Goal: Task Accomplishment & Management: Manage account settings

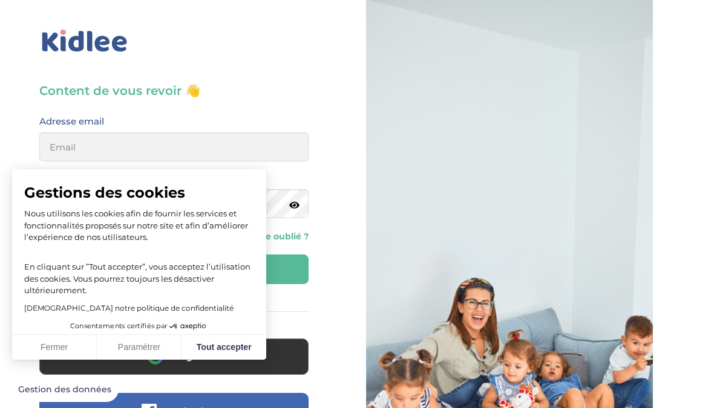
click at [122, 361] on button "Paramétrer" at bounding box center [139, 347] width 85 height 25
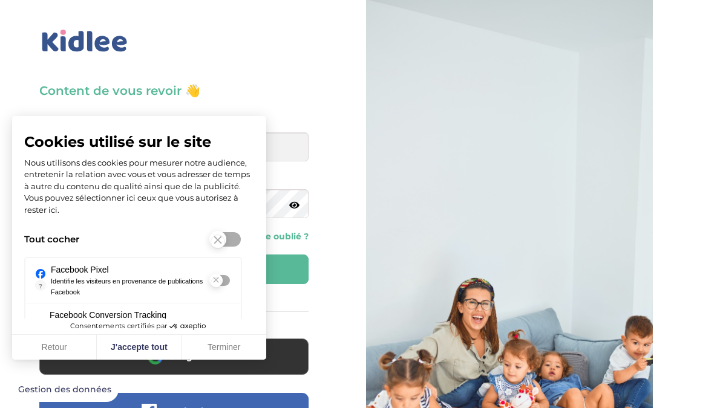
click at [68, 361] on button "Retour" at bounding box center [54, 347] width 85 height 25
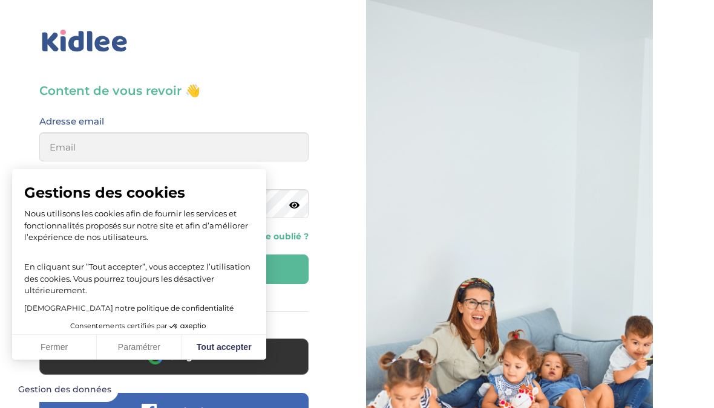
click at [53, 361] on button "Fermer" at bounding box center [54, 347] width 85 height 25
click at [110, 353] on button "Google" at bounding box center [173, 357] width 269 height 36
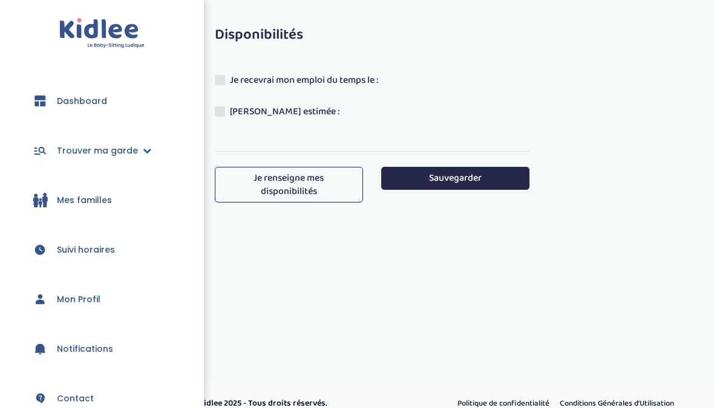
click at [50, 99] on div at bounding box center [40, 101] width 24 height 24
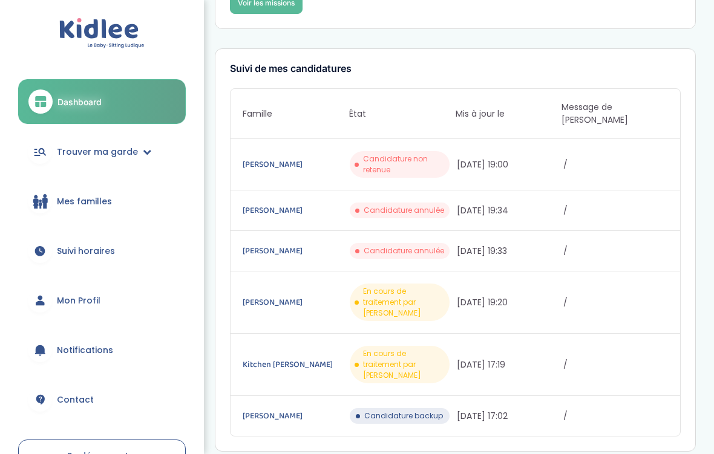
scroll to position [150, 0]
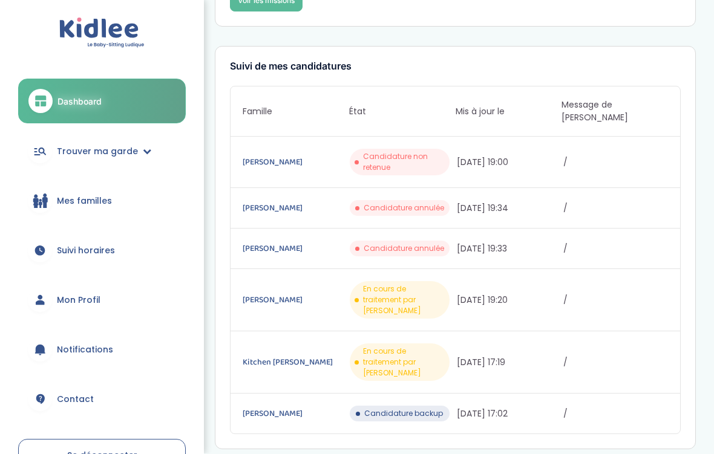
click at [281, 156] on link "[PERSON_NAME]" at bounding box center [295, 162] width 105 height 13
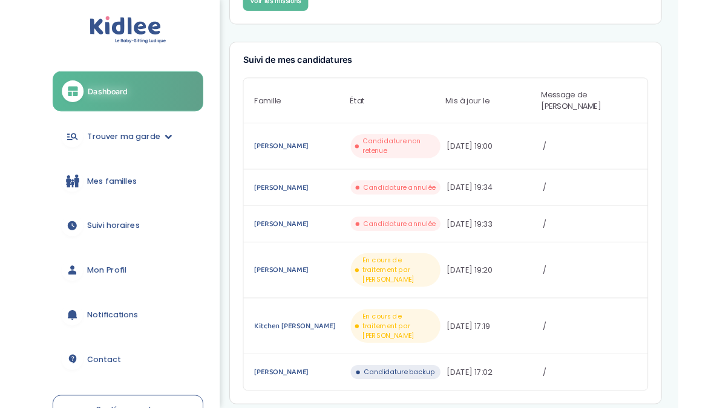
scroll to position [197, 0]
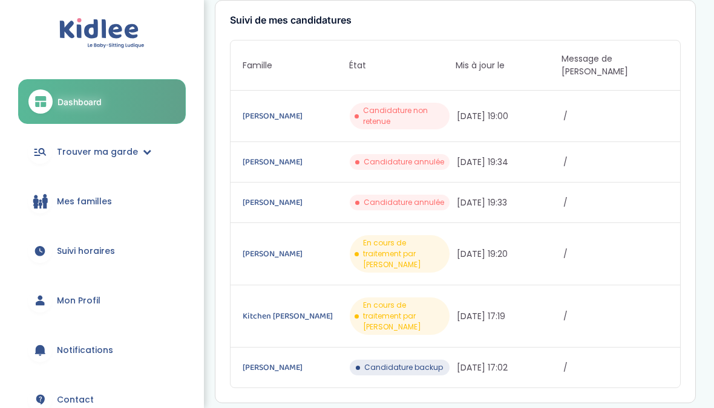
click at [54, 111] on link "Dashboard" at bounding box center [102, 101] width 168 height 45
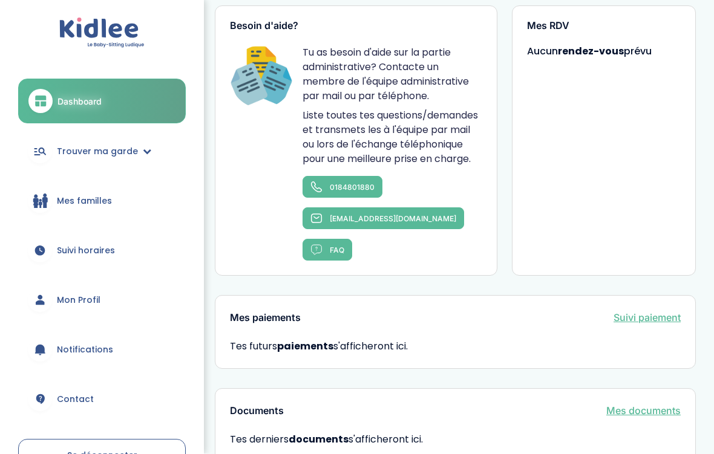
scroll to position [816, 0]
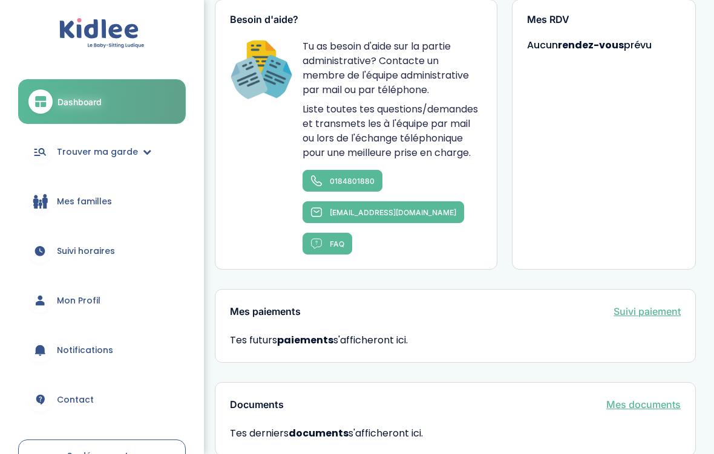
click at [55, 202] on link "Mes familles" at bounding box center [102, 202] width 168 height 44
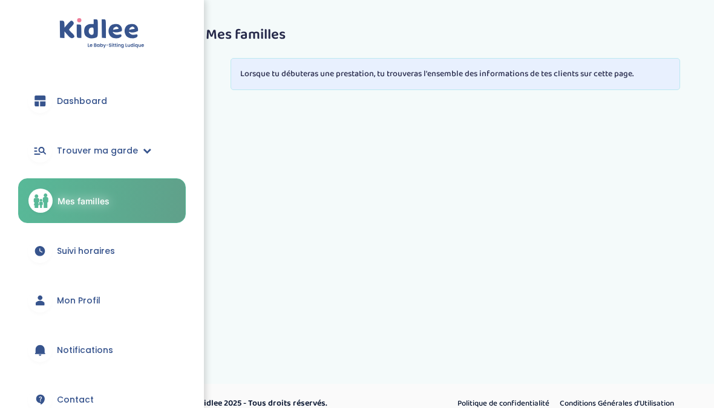
click at [66, 148] on span "Trouver ma garde" at bounding box center [97, 151] width 81 height 13
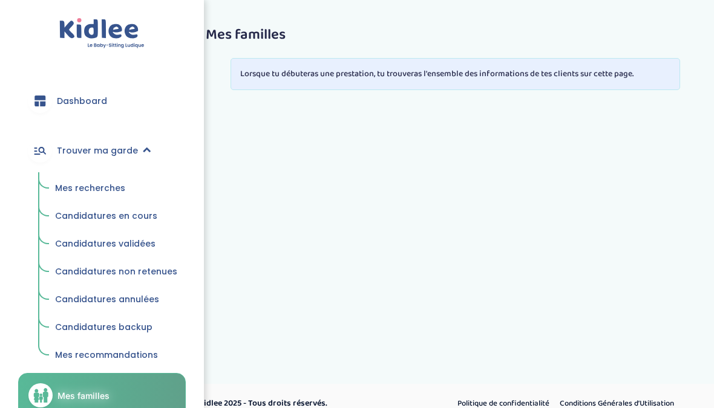
click at [65, 183] on span "Mes recherches" at bounding box center [90, 188] width 70 height 12
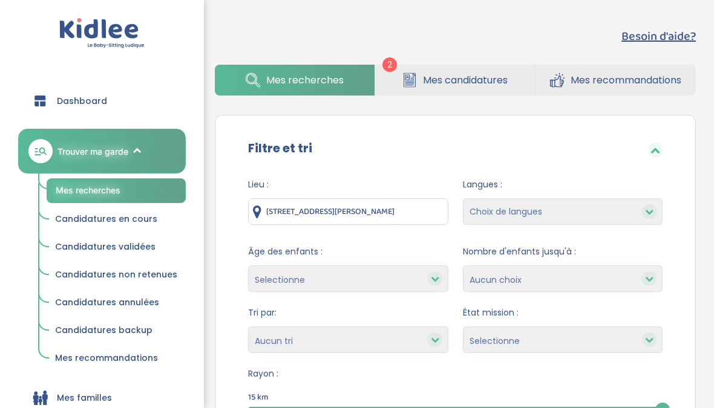
click at [425, 73] on span "Mes candidatures" at bounding box center [465, 80] width 85 height 15
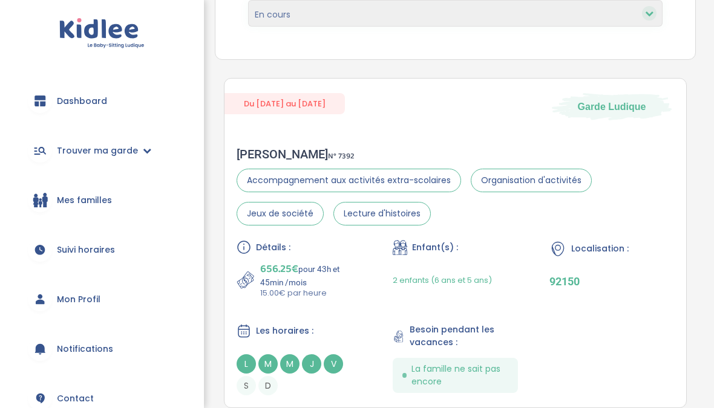
scroll to position [196, 0]
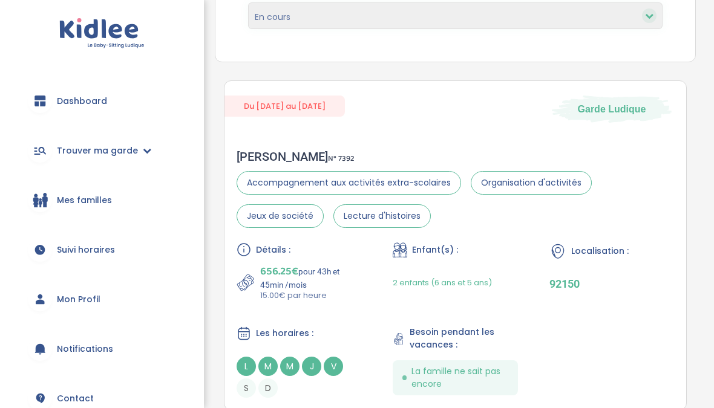
click at [321, 140] on div "[PERSON_NAME] N° 7392 Accompagnement aux activités extra-scolaires Organisation…" at bounding box center [456, 273] width 462 height 273
click at [324, 96] on span "Du [DATE] au [DATE]" at bounding box center [285, 106] width 120 height 21
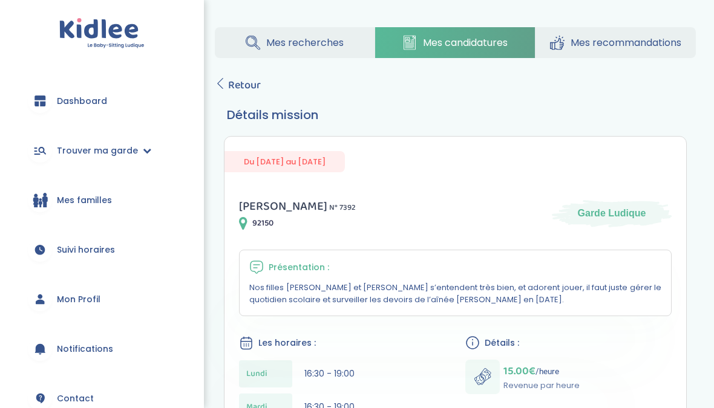
click at [313, 49] on span "Mes recherches" at bounding box center [304, 42] width 77 height 15
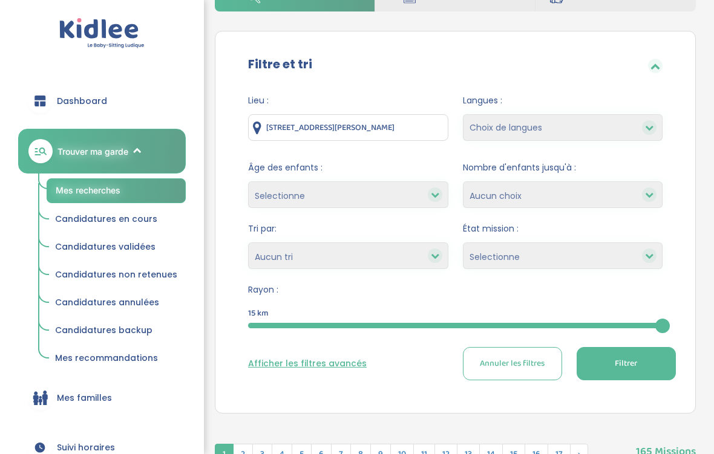
click at [319, 358] on button "Afficher les filtres avancés" at bounding box center [307, 364] width 119 height 13
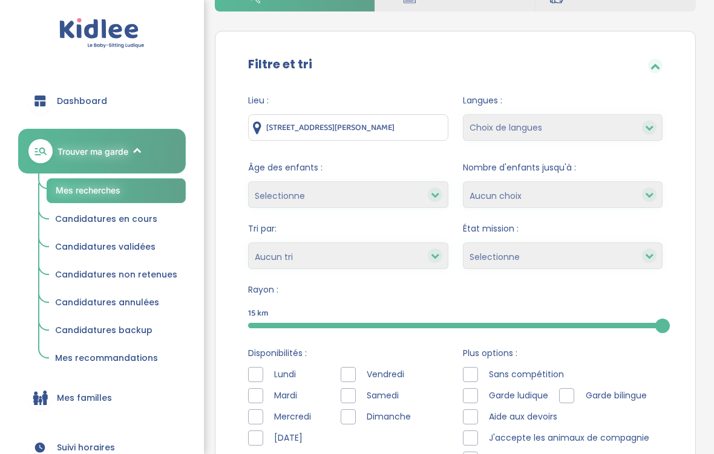
click at [261, 395] on div at bounding box center [255, 395] width 15 height 15
click at [262, 393] on div at bounding box center [255, 395] width 15 height 15
click at [257, 370] on div at bounding box center [255, 374] width 15 height 15
click at [262, 408] on div at bounding box center [255, 417] width 15 height 15
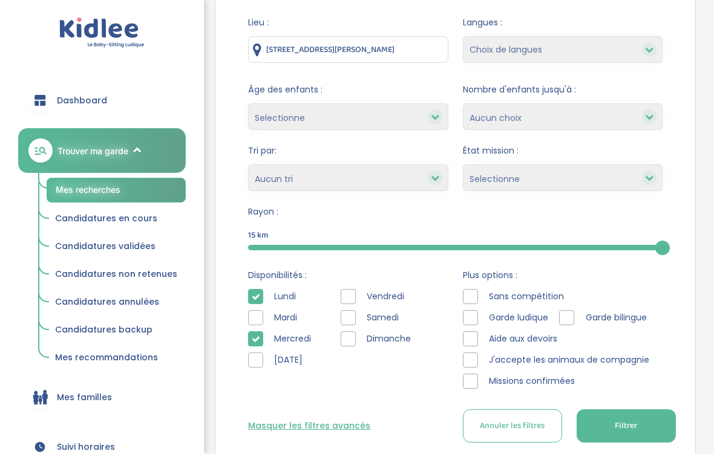
scroll to position [163, 0]
click at [627, 408] on span "Filtrer" at bounding box center [626, 425] width 22 height 13
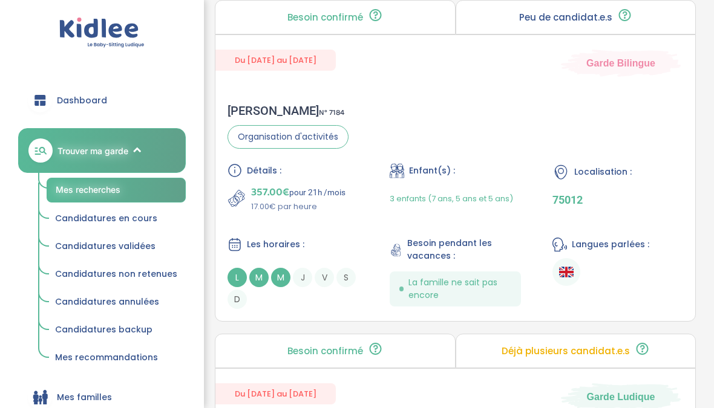
scroll to position [2817, 0]
click at [615, 137] on div "Vanessa E . N° 7184 Organisation d'activités Détails : 357.00€ pour 21h /mois 1…" at bounding box center [455, 206] width 480 height 230
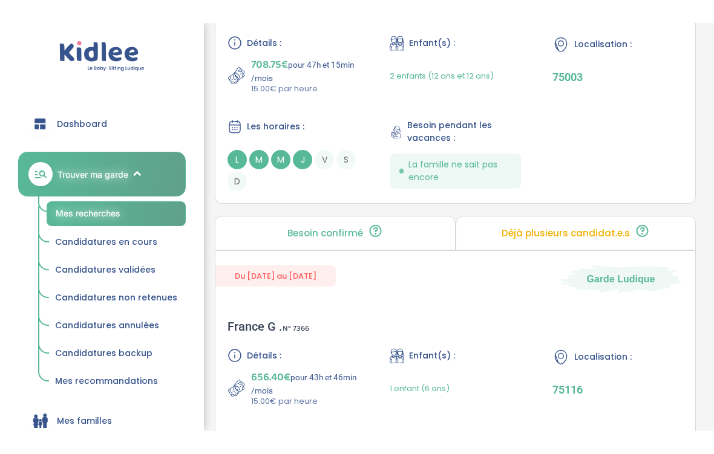
scroll to position [1267, 0]
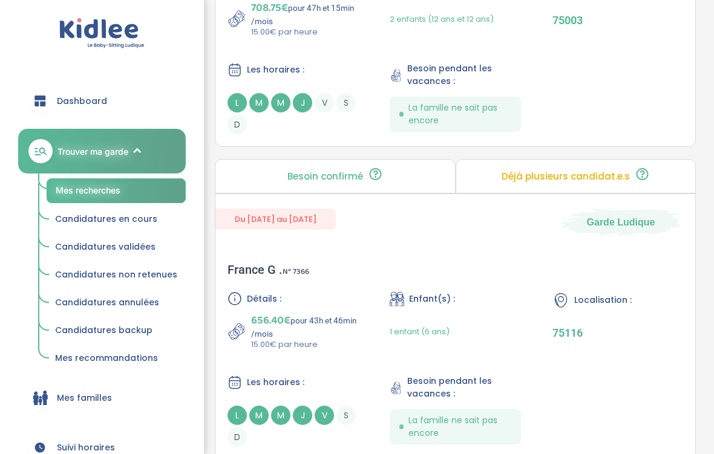
click at [563, 270] on div "France G . N° 7366 Détails : 656.40€ pour 43h et 46min /mois 15.00€ par heure E…" at bounding box center [455, 355] width 480 height 209
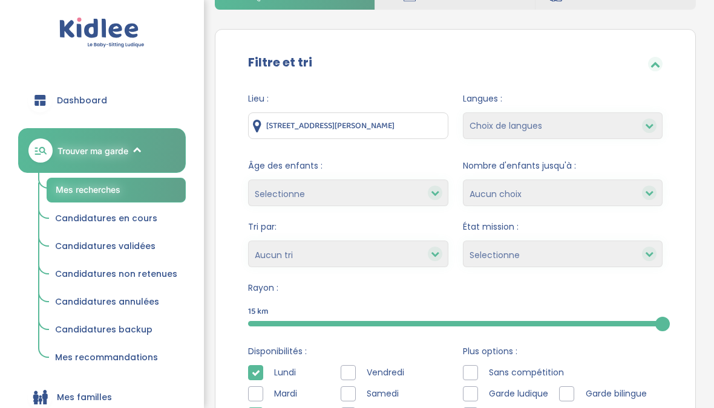
scroll to position [0, 0]
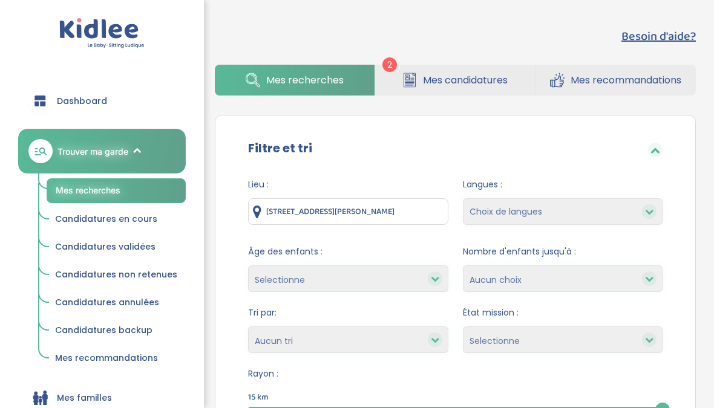
click at [401, 211] on input "6 Allée Pierre Lescot, Nanterre, France" at bounding box center [348, 211] width 200 height 27
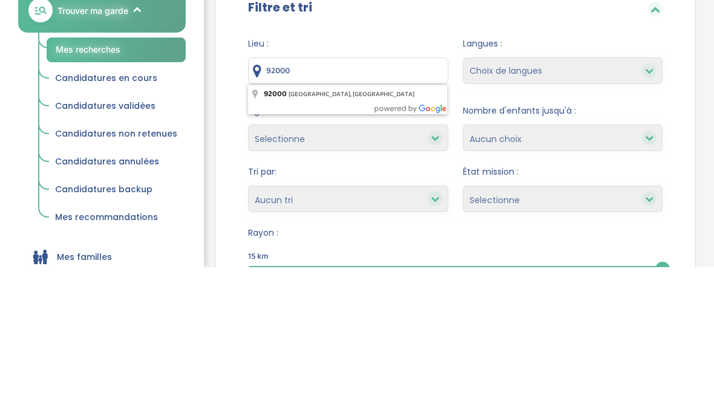
type input "92000 Nanterre, France"
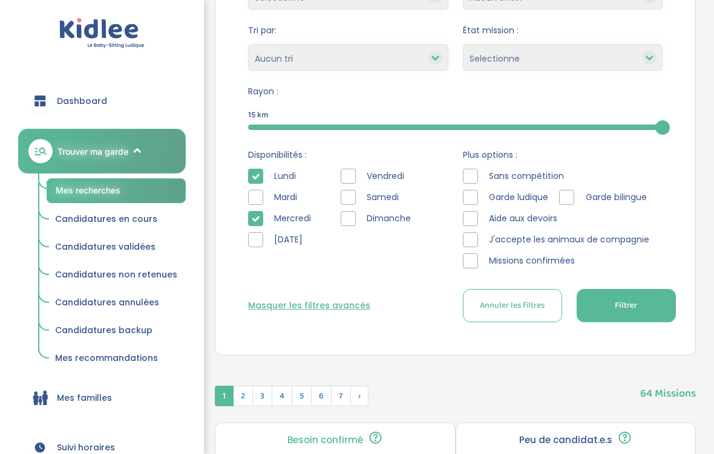
scroll to position [291, 0]
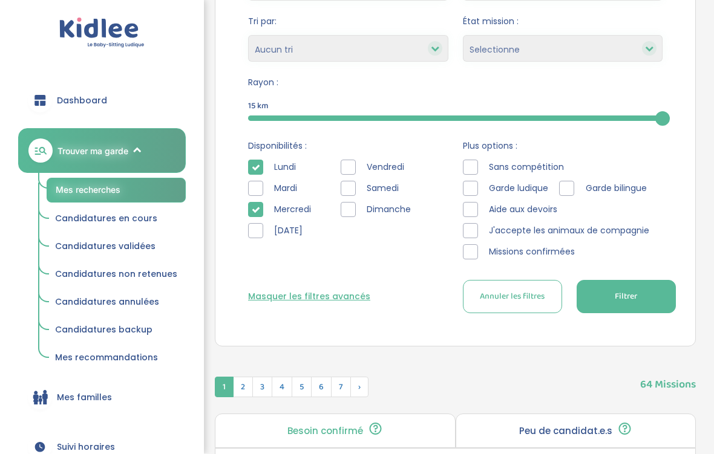
click at [619, 295] on span "Filtrer" at bounding box center [626, 297] width 22 height 13
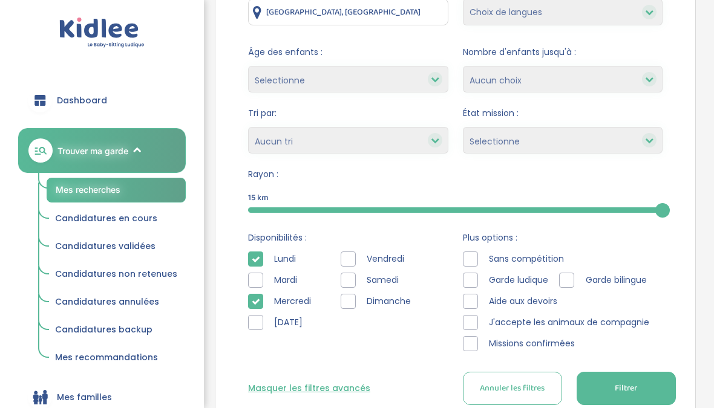
click at [421, 139] on select "Heures par semaine (croissant) Heures par semaine (décroissant) Date de démarra…" at bounding box center [348, 141] width 200 height 27
select select "salary_asc"
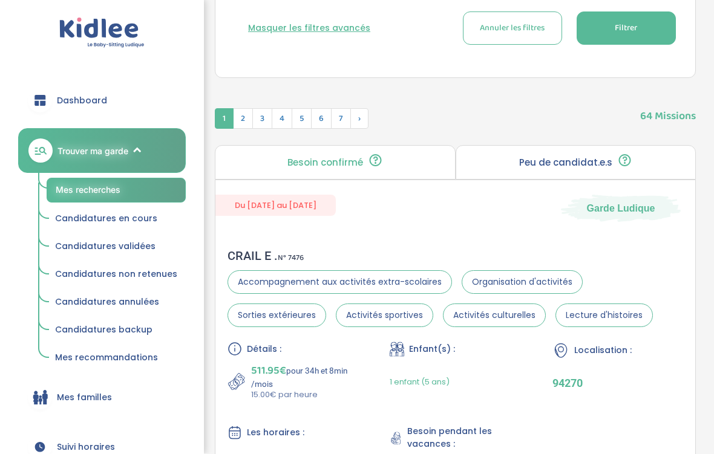
scroll to position [560, 0]
click at [649, 39] on button "Filtrer" at bounding box center [626, 27] width 99 height 33
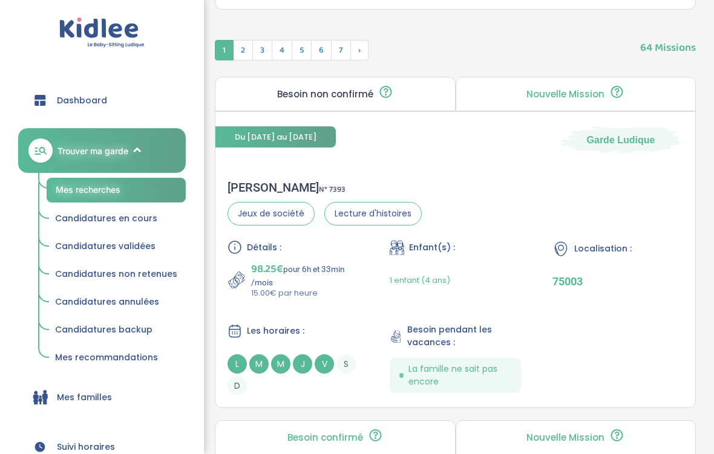
scroll to position [629, 0]
click at [514, 289] on div "1 enfant (4 ans)" at bounding box center [455, 280] width 131 height 38
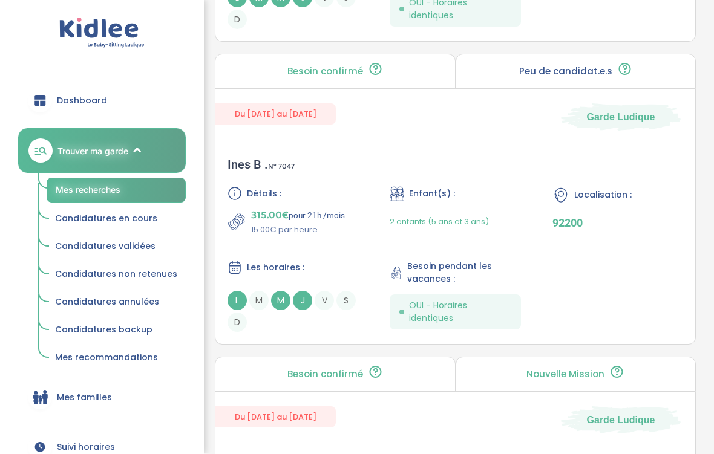
scroll to position [1664, 0]
click at [546, 168] on div "Ines B . N° 7047 Détails : 315.00€ pour 21h /mois 15.00€ par heure Enfant(s) : …" at bounding box center [455, 244] width 480 height 199
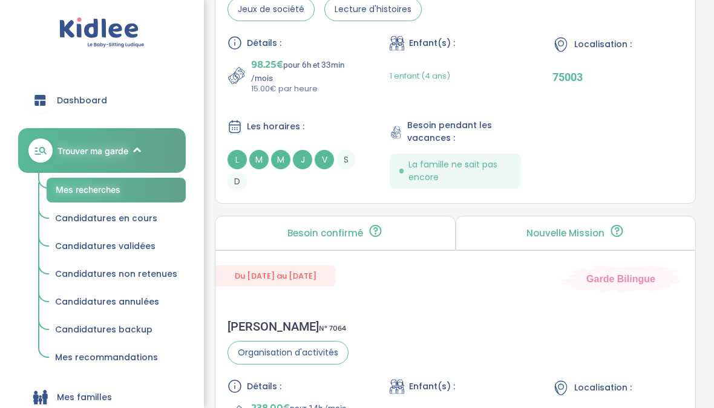
scroll to position [833, 0]
click at [141, 363] on link "Mes recommandations" at bounding box center [116, 358] width 139 height 23
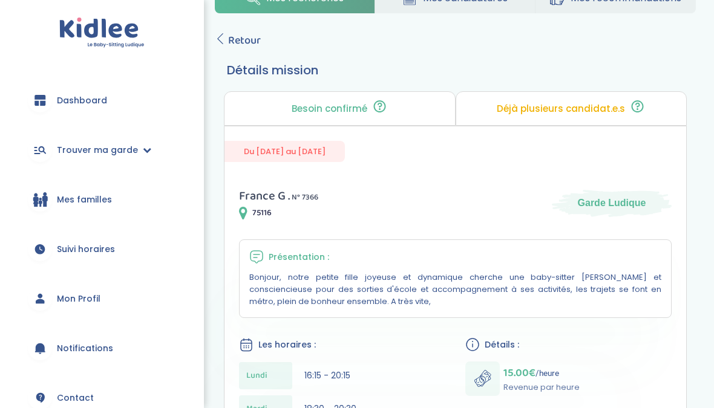
scroll to position [36, 0]
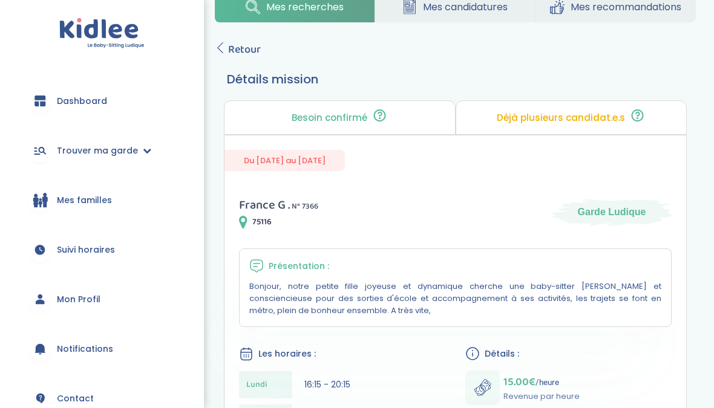
click at [227, 45] on link "Retour" at bounding box center [238, 49] width 46 height 17
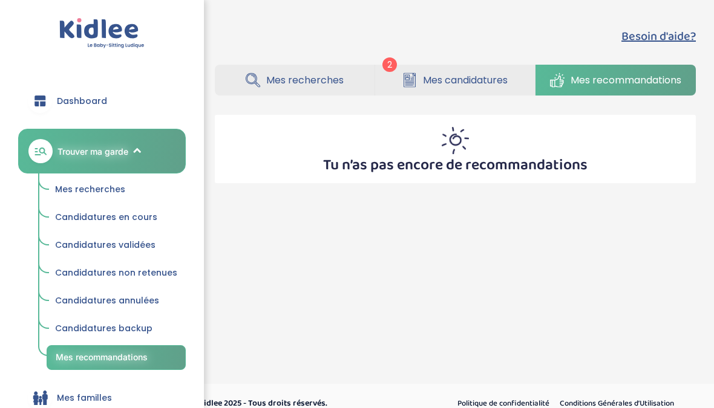
click at [85, 95] on span "Dashboard" at bounding box center [82, 101] width 50 height 13
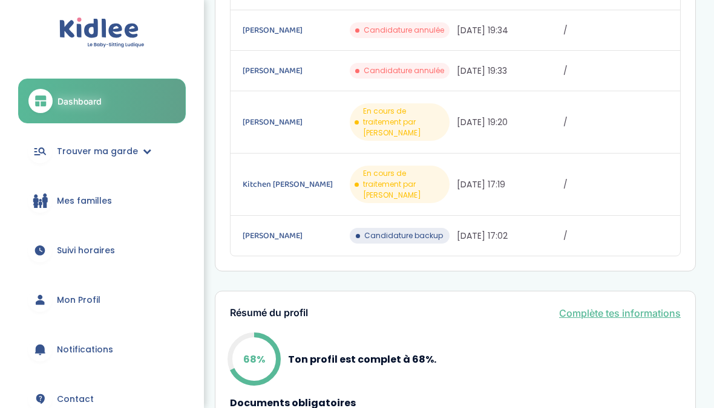
scroll to position [324, 0]
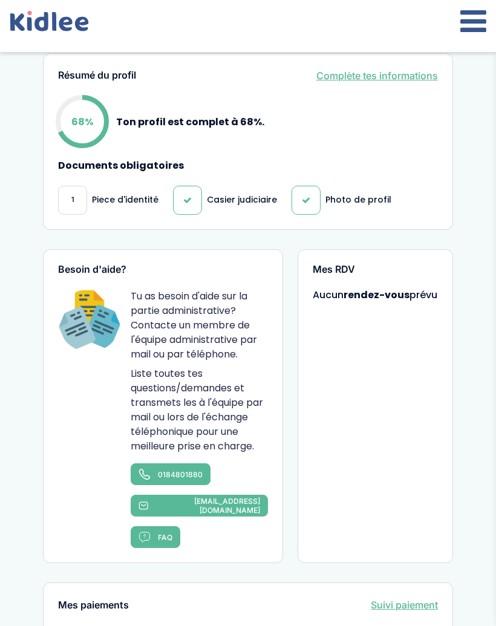
scroll to position [595, 0]
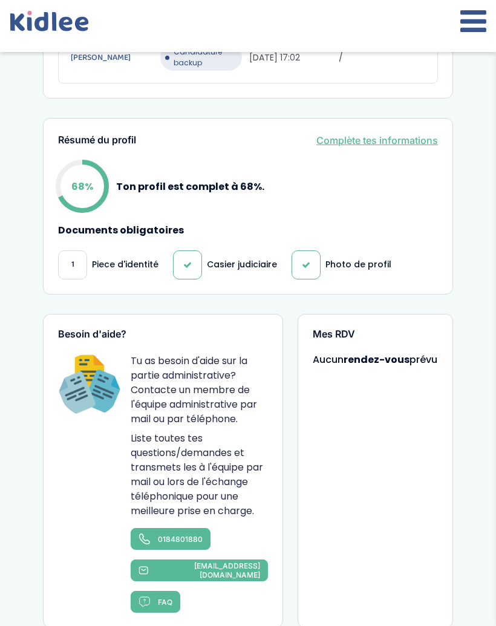
click at [405, 148] on link "Complète tes informations" at bounding box center [377, 140] width 122 height 15
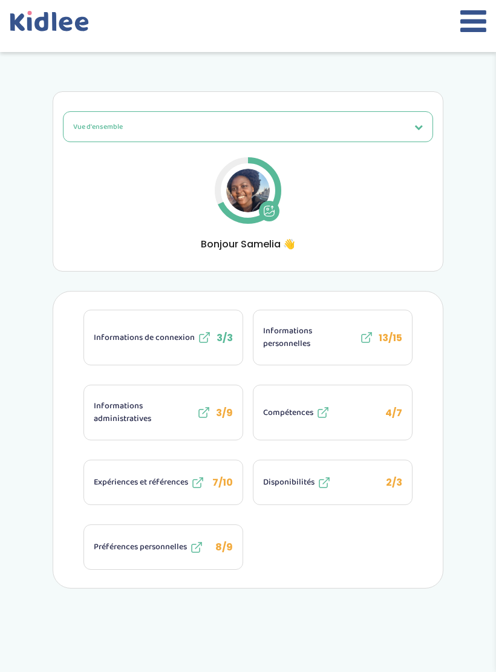
scroll to position [8, 0]
click at [323, 420] on icon at bounding box center [323, 412] width 15 height 15
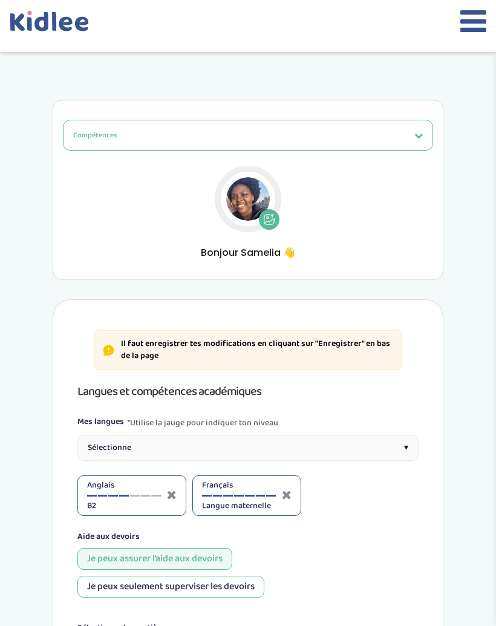
select select "3eme"
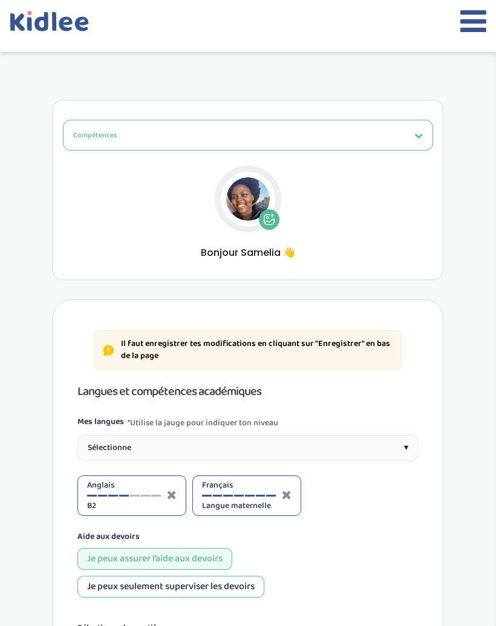
select select "3eme"
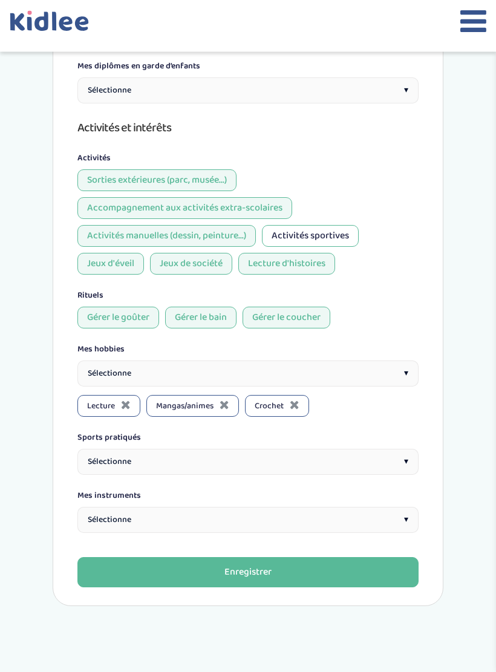
scroll to position [1084, 0]
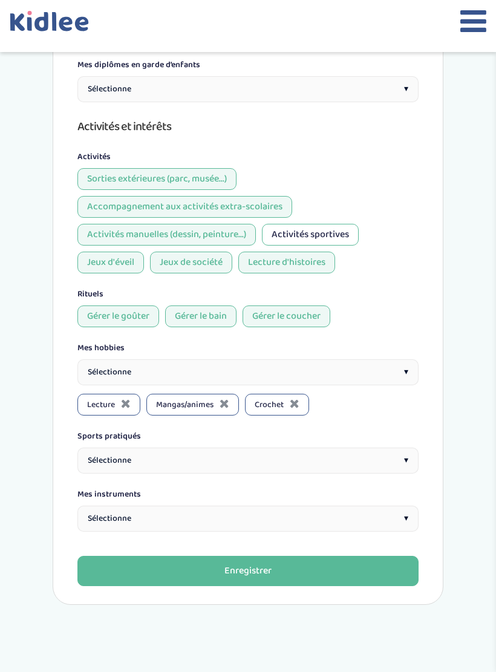
click at [415, 359] on div "Sélectionne ▾" at bounding box center [247, 372] width 341 height 26
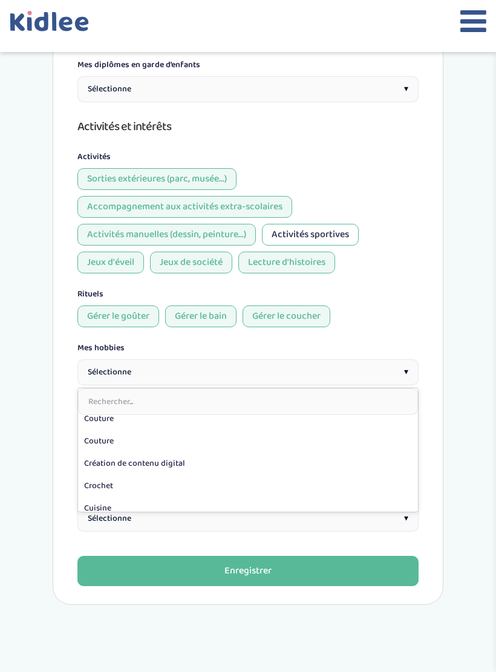
scroll to position [142, 0]
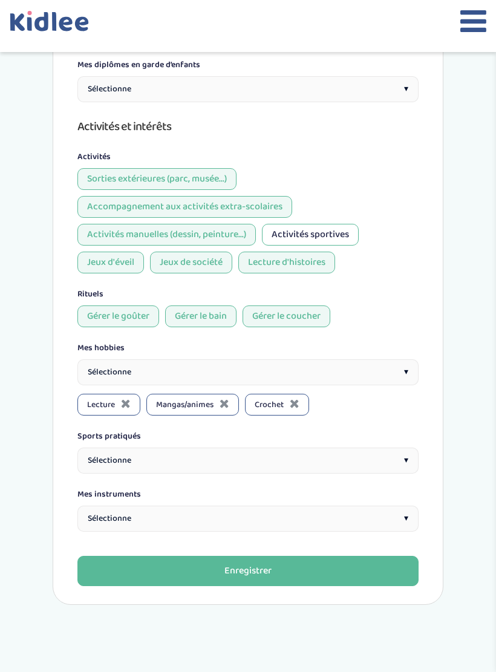
click at [401, 448] on div "Sélectionne ▾" at bounding box center [247, 461] width 341 height 26
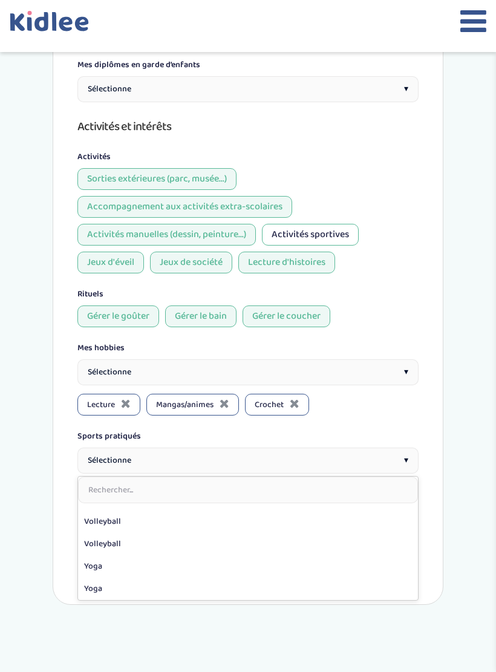
scroll to position [510, 0]
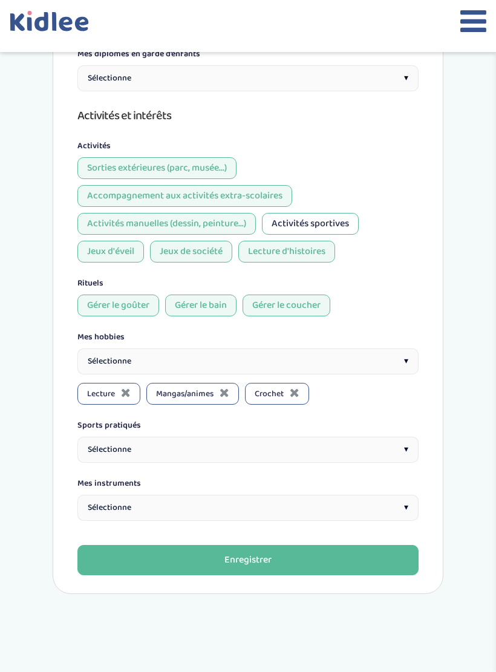
scroll to position [1098, 0]
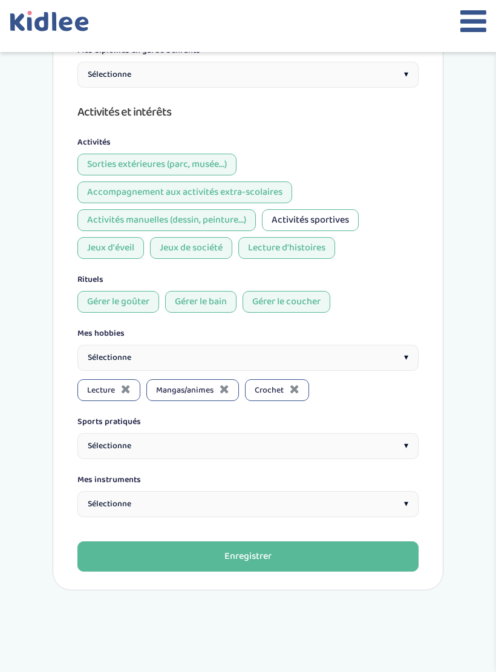
click at [378, 542] on button "Enregistrer" at bounding box center [247, 557] width 341 height 30
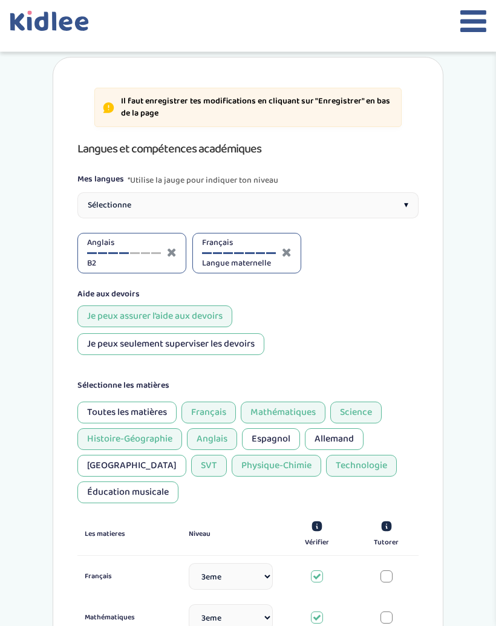
scroll to position [235, 0]
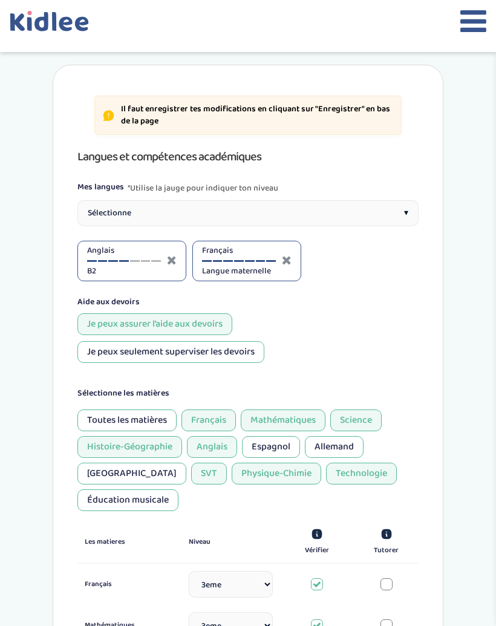
click at [473, 36] on icon at bounding box center [474, 21] width 26 height 30
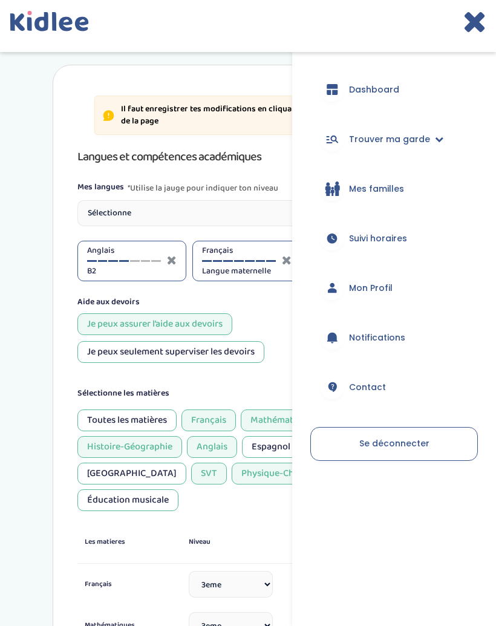
click at [397, 93] on span "Dashboard" at bounding box center [374, 90] width 50 height 13
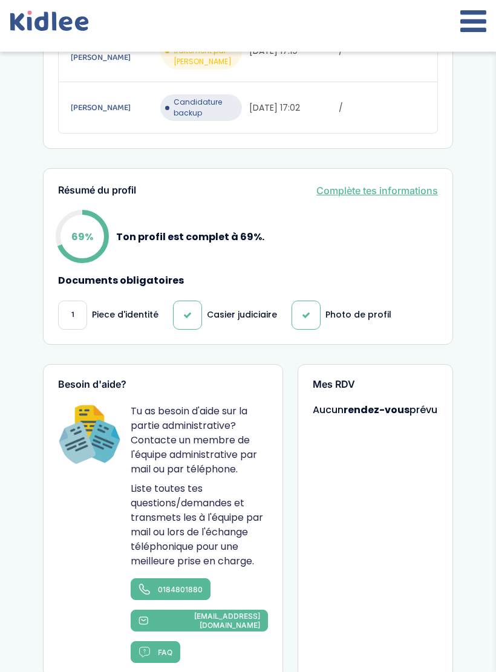
scroll to position [545, 0]
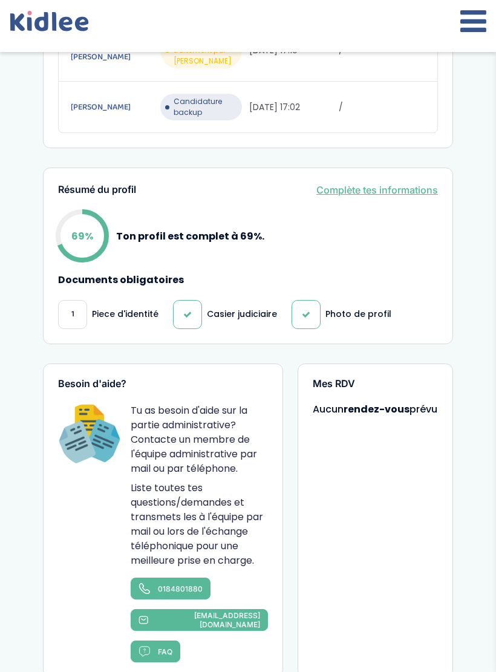
click at [376, 191] on link "Complète tes informations" at bounding box center [377, 190] width 122 height 15
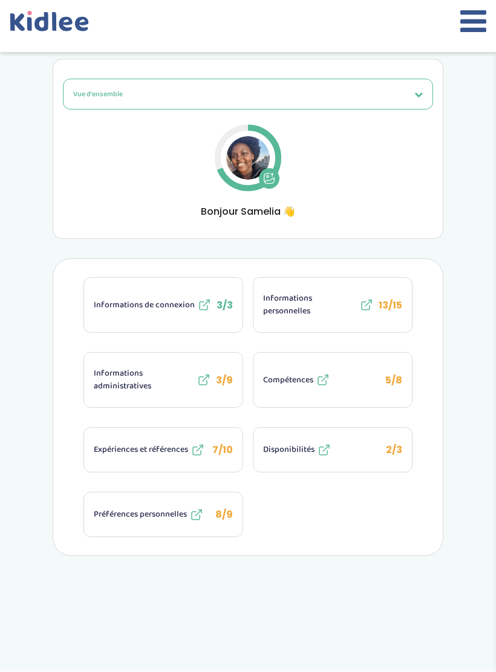
click at [293, 450] on span "Disponibilités" at bounding box center [288, 450] width 51 height 13
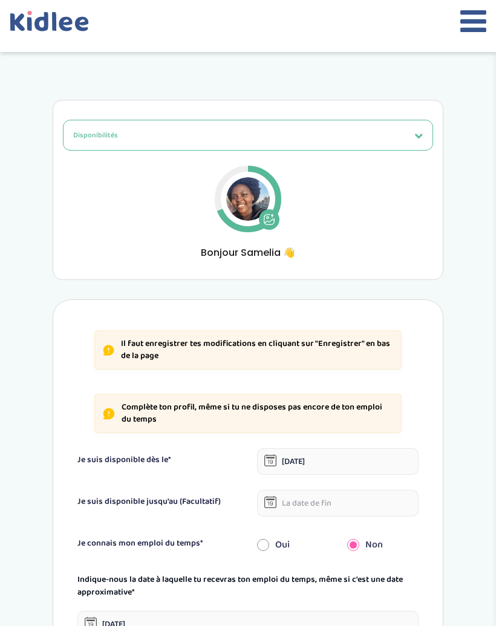
click at [453, 26] on div at bounding box center [248, 26] width 496 height 52
click at [485, 14] on icon at bounding box center [474, 21] width 26 height 30
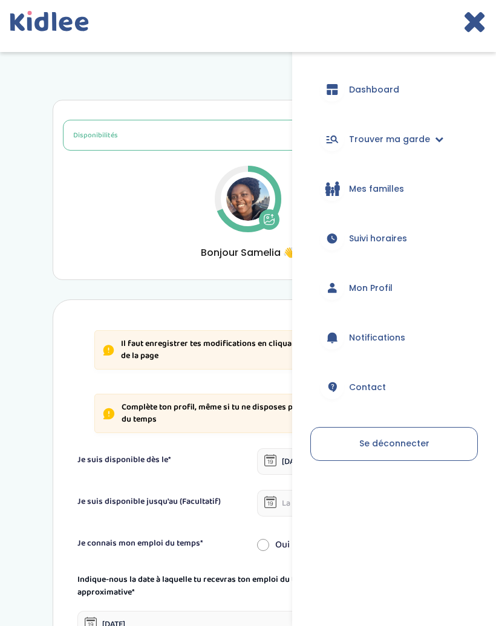
click at [385, 93] on span "Dashboard" at bounding box center [374, 90] width 50 height 13
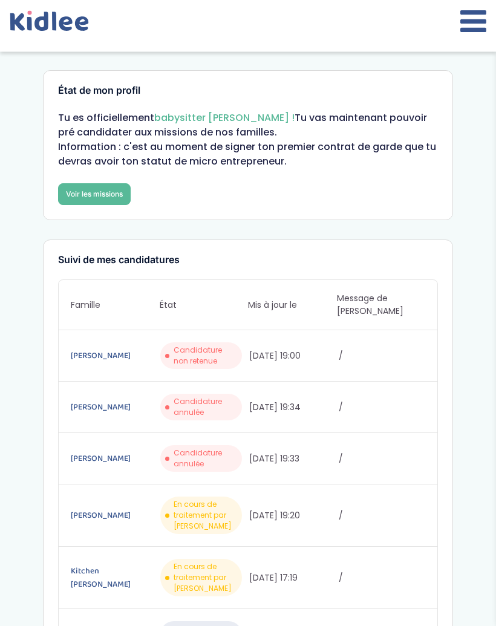
scroll to position [15, 0]
